Goal: Task Accomplishment & Management: Use online tool/utility

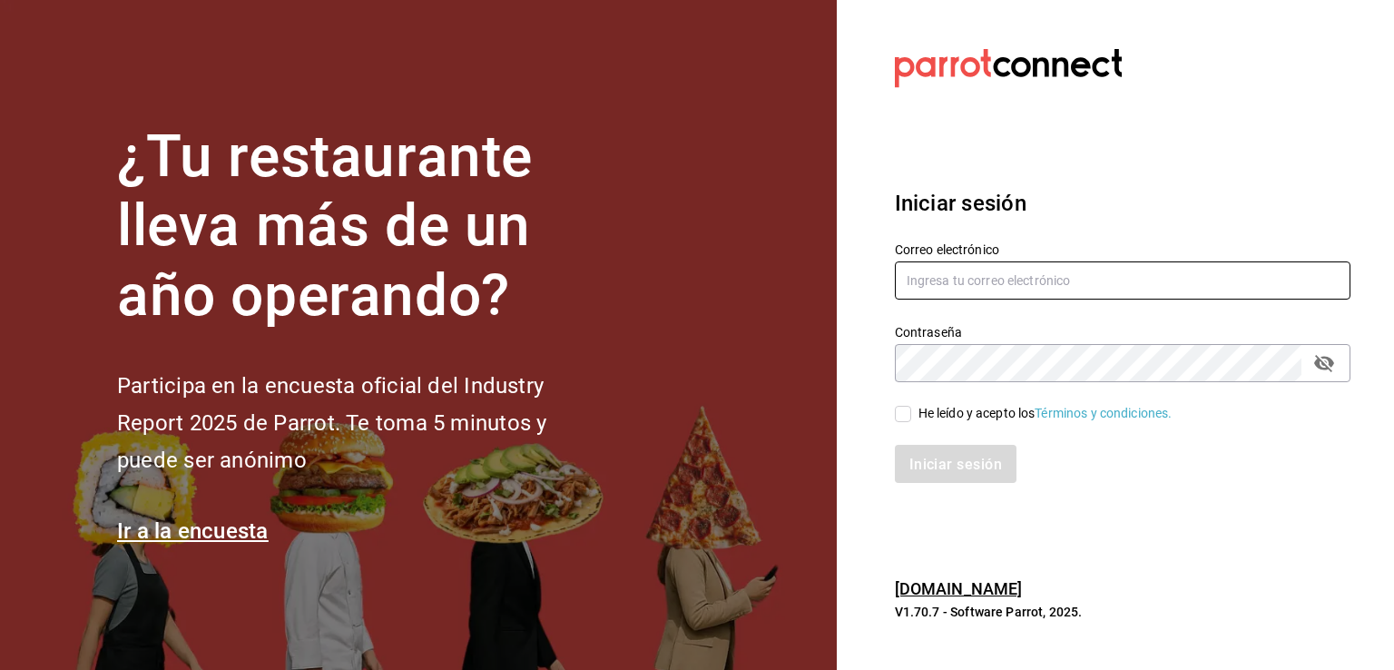
type input "nicedaypuebla@gmail.com"
click at [904, 413] on input "He leído y acepto los Términos y condiciones." at bounding box center [903, 414] width 16 height 16
checkbox input "true"
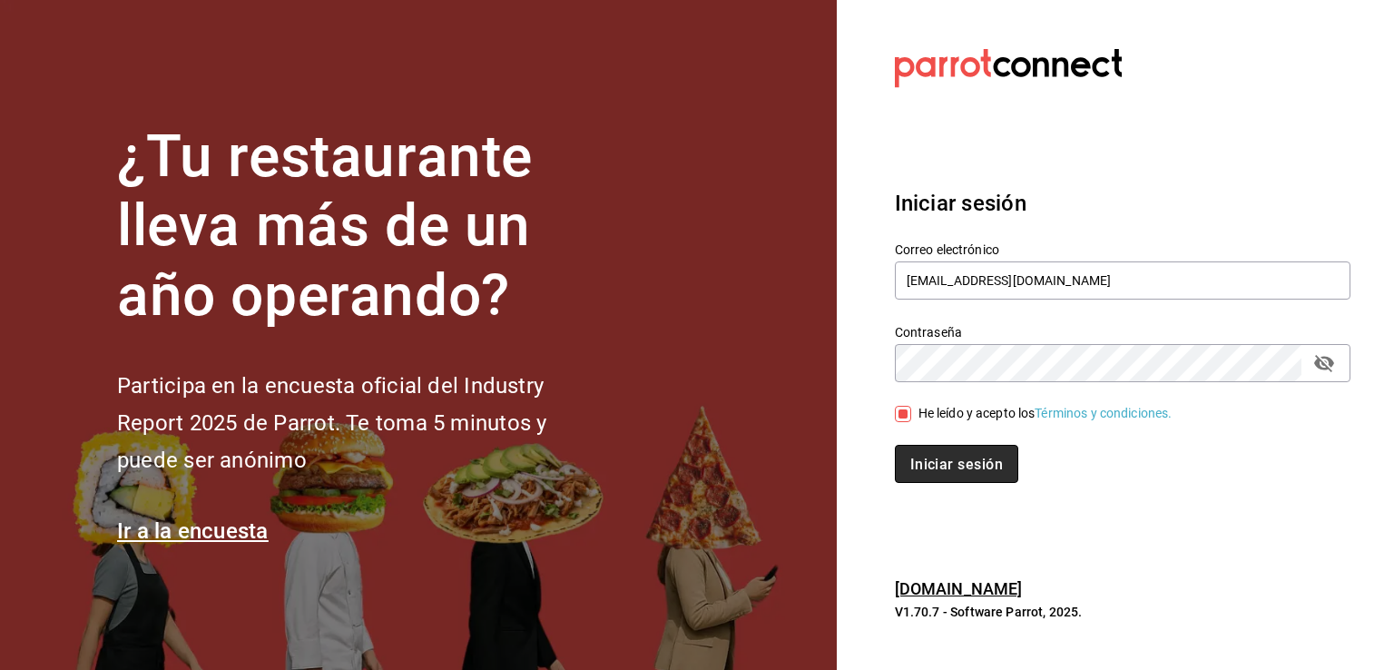
click at [924, 461] on font "Iniciar sesión" at bounding box center [956, 463] width 93 height 17
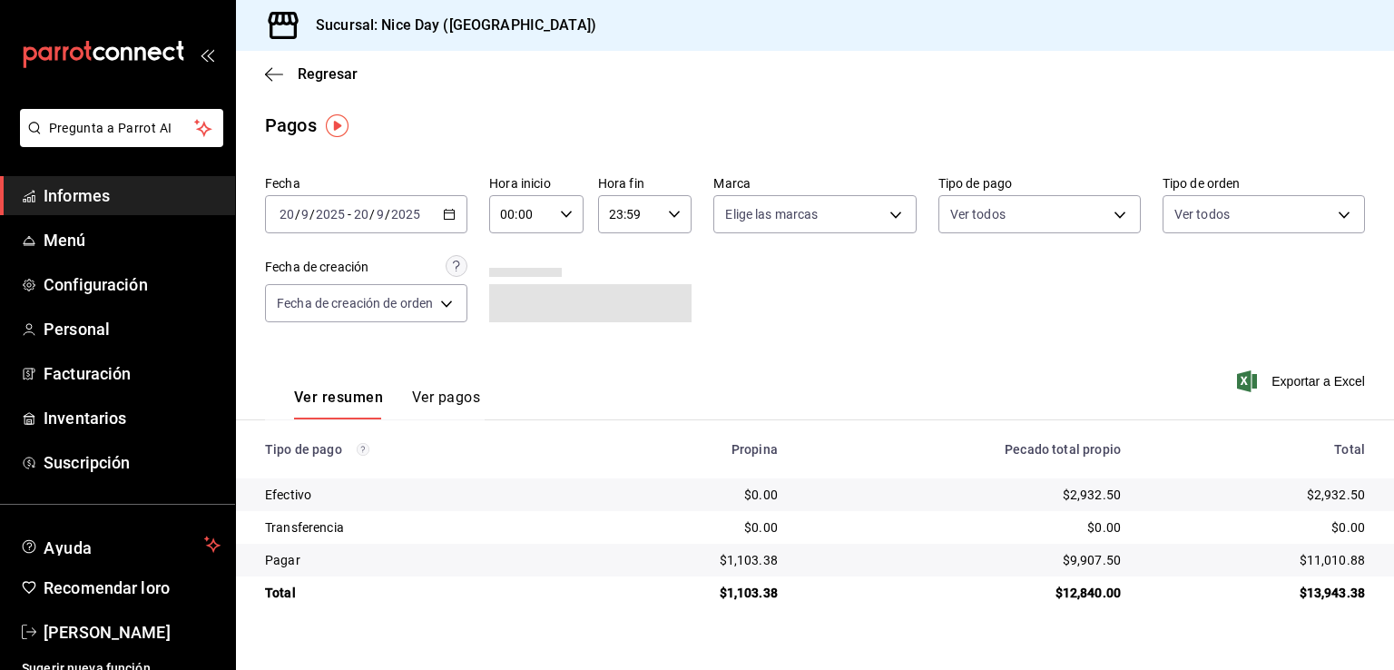
click at [1387, 162] on main "Regresar Pagos Fecha 2025-09-20 20 / 9 / 2025 - 2025-09-20 20 / 9 / 2025 Hora i…" at bounding box center [815, 360] width 1158 height 619
click at [842, 215] on body "Pregunta a Parrot AI Informes Menú Configuración Personal Facturación Inventari…" at bounding box center [697, 335] width 1394 height 670
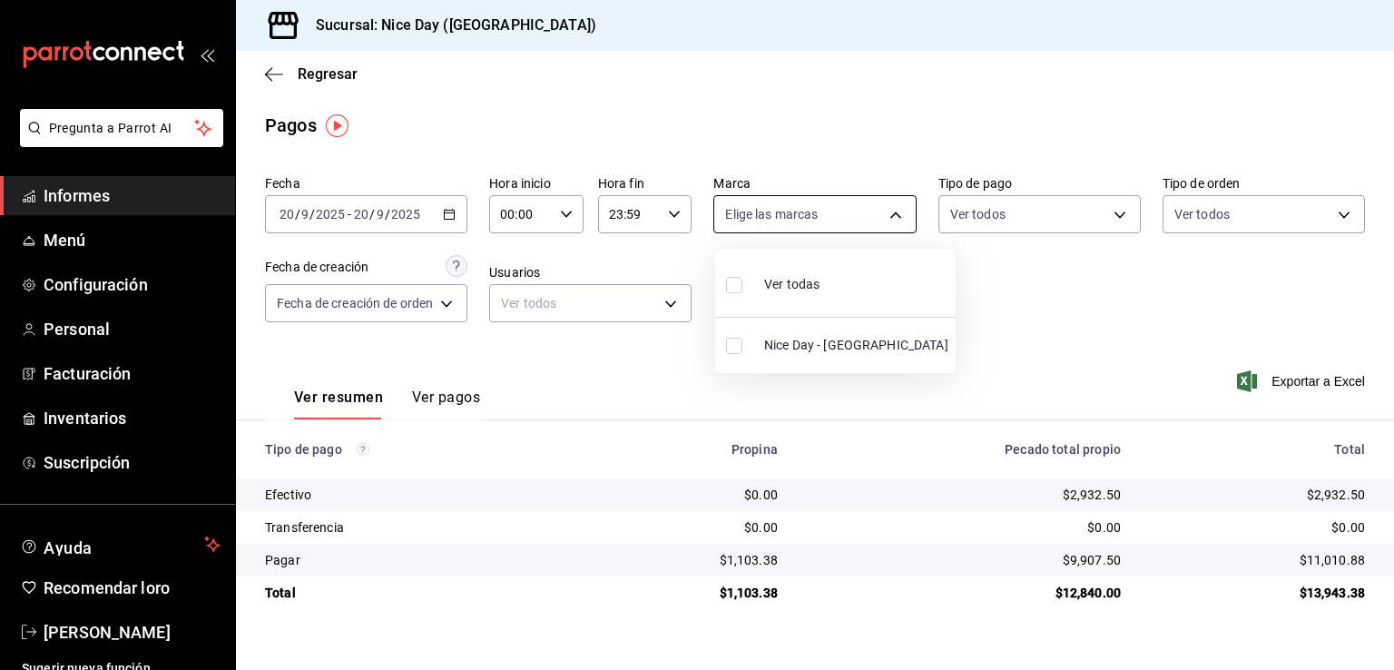
click at [842, 215] on div at bounding box center [697, 335] width 1394 height 670
click at [991, 208] on body "Pregunta a Parrot AI Informes Menú Configuración Personal Facturación Inventari…" at bounding box center [697, 335] width 1394 height 670
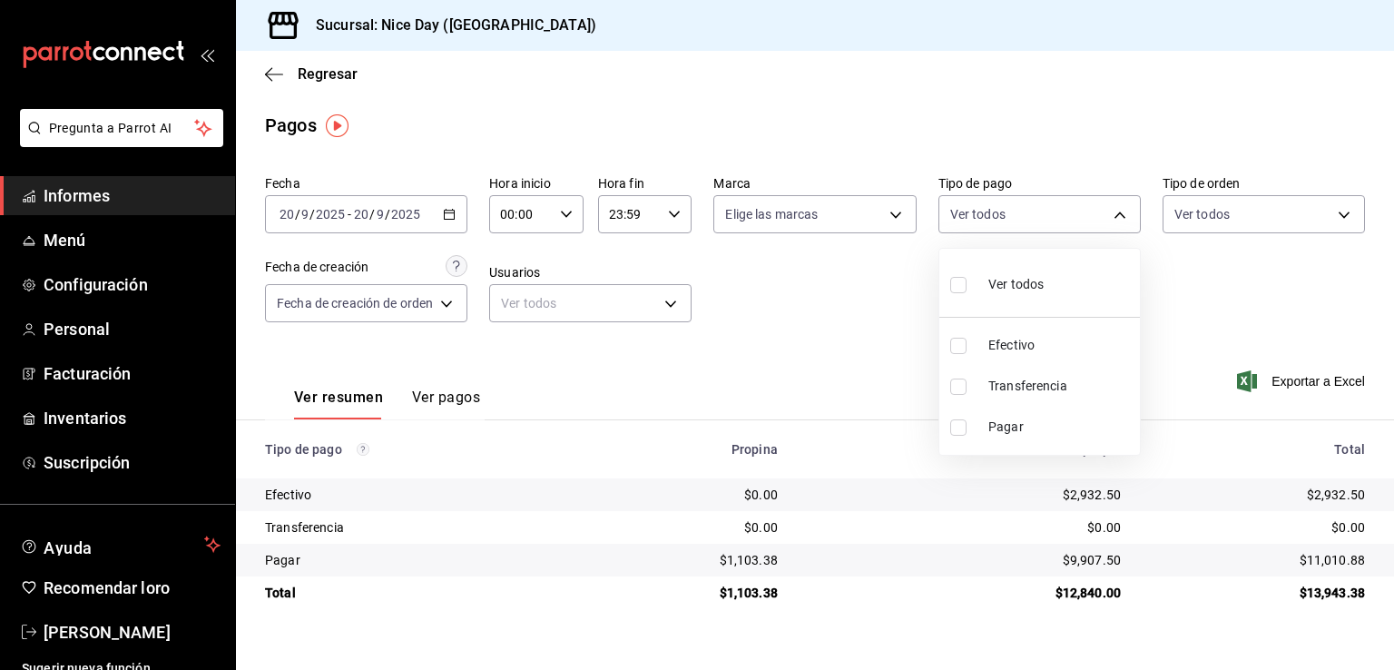
click at [978, 340] on li "Efectivo" at bounding box center [1039, 345] width 201 height 41
type input "f7250dd3-878b-4489-8f23-56df5ef1d464"
checkbox input "true"
click at [790, 313] on div at bounding box center [697, 335] width 1394 height 670
